Goal: Information Seeking & Learning: Learn about a topic

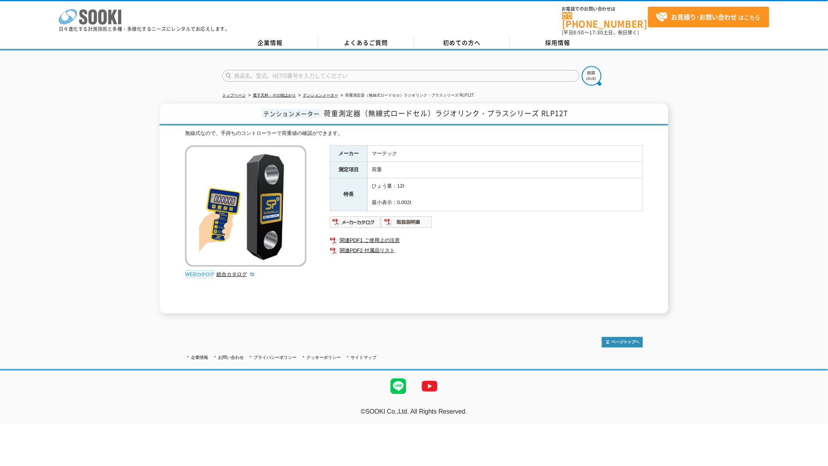
click at [90, 14] on icon at bounding box center [92, 16] width 9 height 15
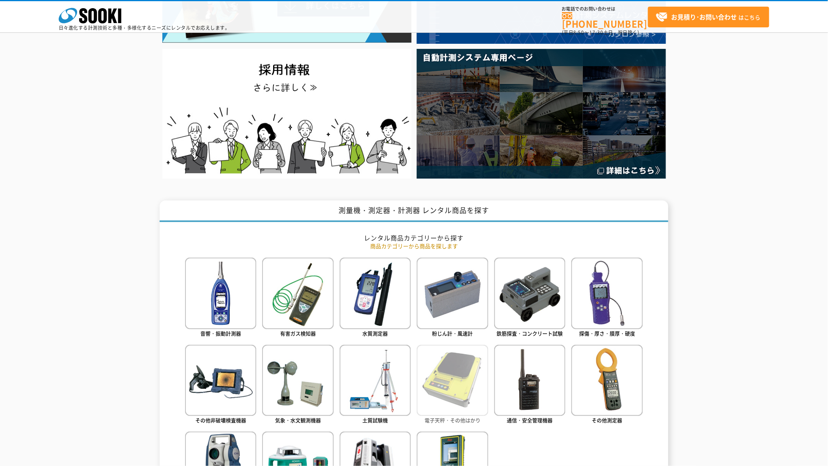
scroll to position [290, 0]
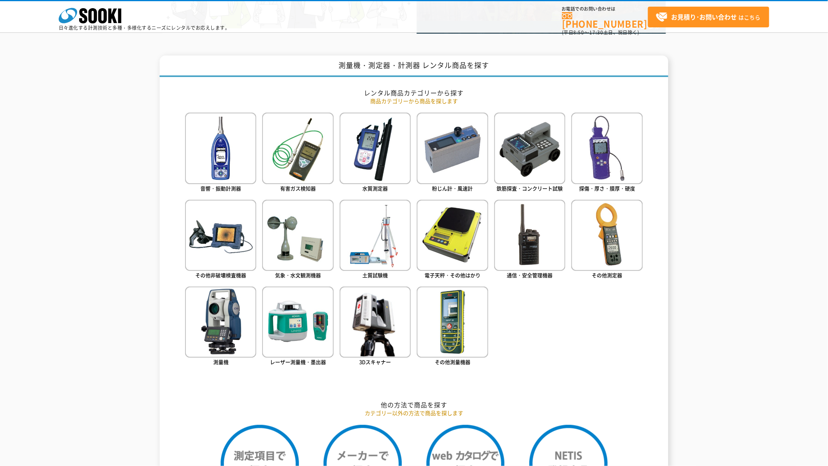
click at [560, 338] on ul "音響・振動計測器 有害ガス検知器 水質測定器 粉じん計・風速計 鉄筋探査・コンクリート試験 探傷・厚さ・膜厚・硬度" at bounding box center [414, 251] width 458 height 277
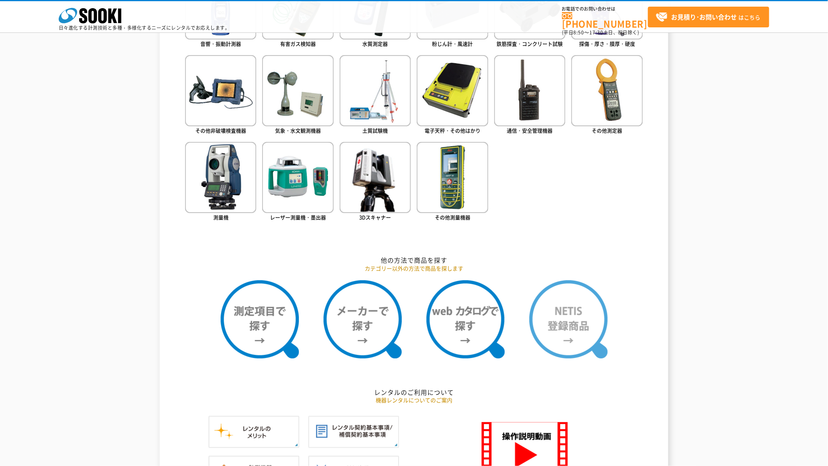
click at [588, 318] on img at bounding box center [568, 319] width 78 height 78
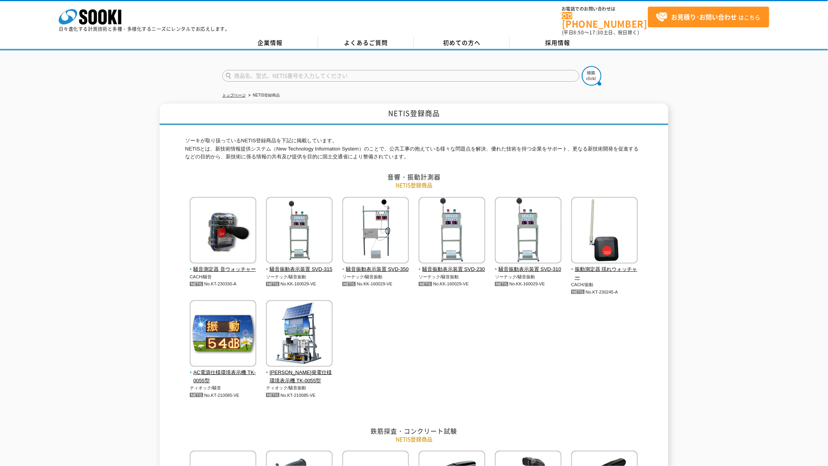
click at [640, 353] on div "騒音測定器 音ウォッチャー CACH/騒音 No.KT-230330-A" at bounding box center [414, 306] width 458 height 218
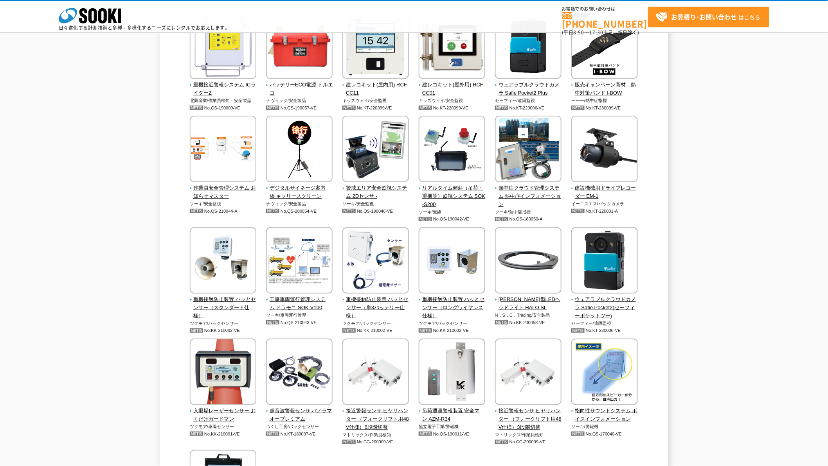
scroll to position [1738, 0]
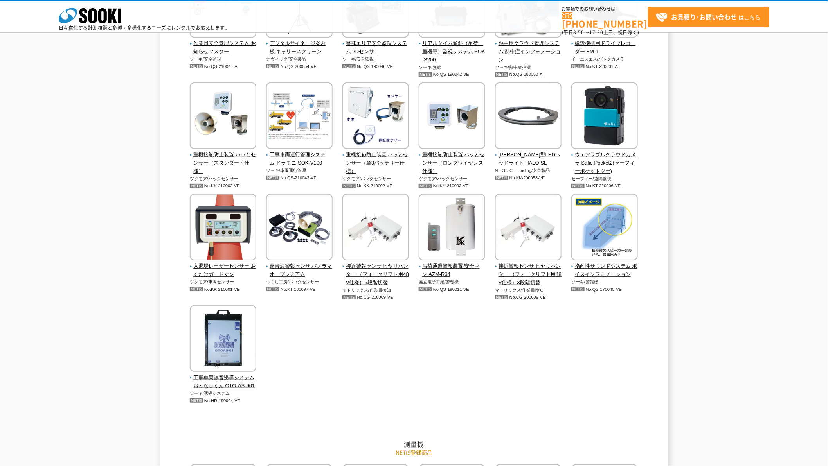
click at [534, 366] on div "業務用ウェアラブルカメラ CX-WE300 ザクティー/安全製品 No.KK-210059-VE ザクティー/安全製品" at bounding box center [414, 34] width 458 height 790
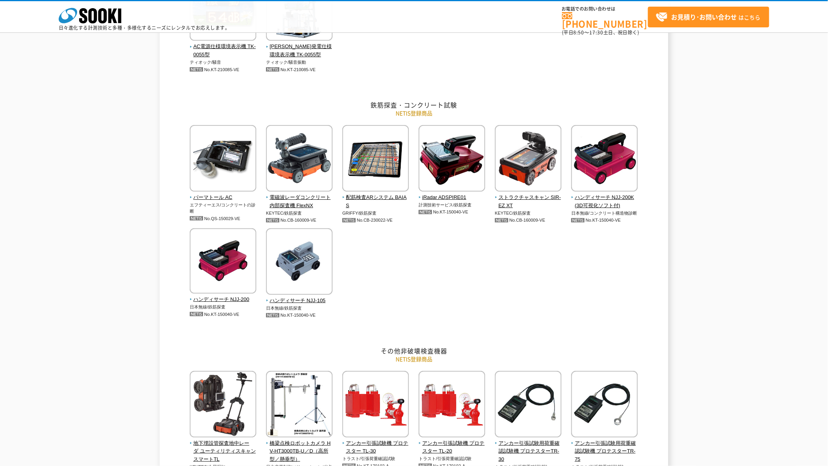
scroll to position [1014, 0]
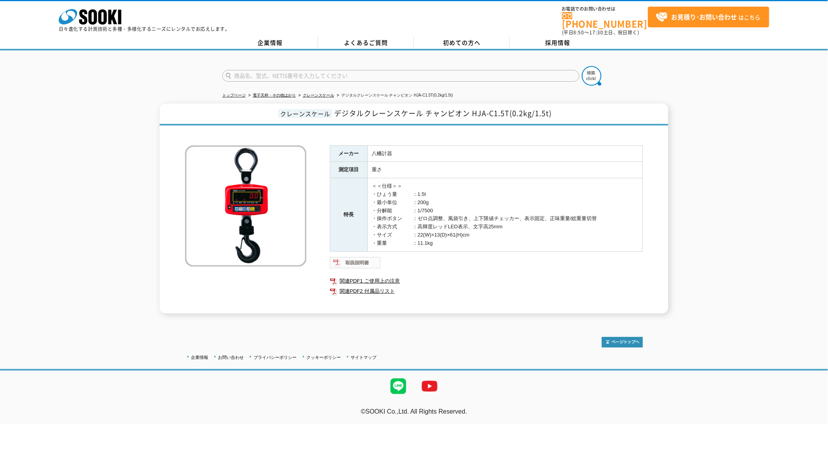
click at [371, 257] on img at bounding box center [355, 263] width 51 height 13
click at [368, 288] on link "関連PDF2 付属品リスト" at bounding box center [486, 291] width 313 height 10
